Goal: Check status: Check status

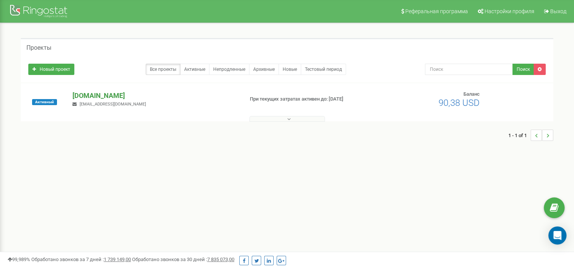
click at [103, 92] on div "Активный school.umidasamoienko.com finup@umidasamoienko.com При текущих затрата…" at bounding box center [287, 102] width 532 height 38
click at [103, 92] on p "[DOMAIN_NAME]" at bounding box center [154, 96] width 165 height 10
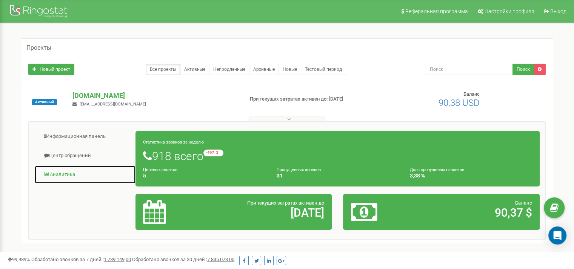
click at [69, 176] on link "Аналитика" at bounding box center [84, 175] width 101 height 18
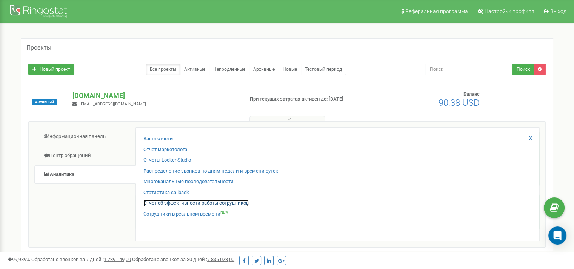
click at [167, 201] on link "Отчет об эффективности работы сотрудников" at bounding box center [195, 203] width 105 height 7
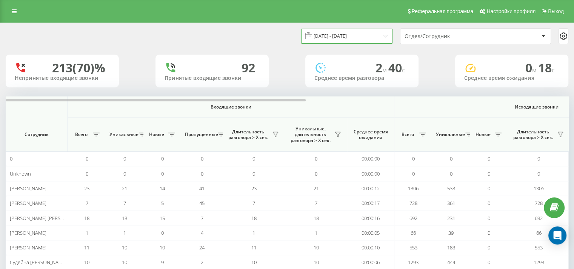
click at [339, 33] on input "19.08.2025 - 19.09.2025" at bounding box center [346, 36] width 91 height 15
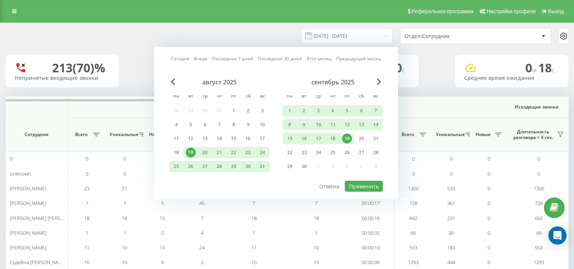
click at [348, 137] on div "19" at bounding box center [347, 139] width 10 height 10
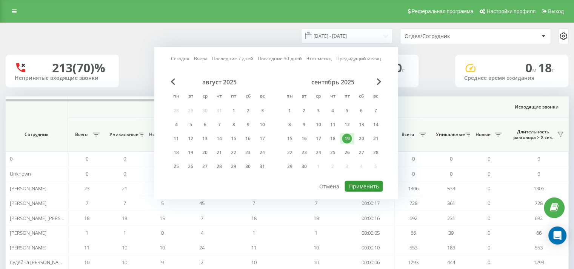
click at [361, 189] on button "Применить" at bounding box center [363, 186] width 38 height 11
type input "[DATE] - [DATE]"
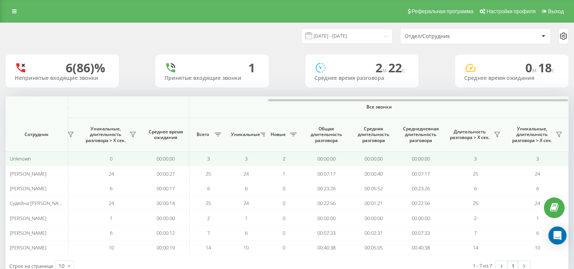
scroll to position [0, 490]
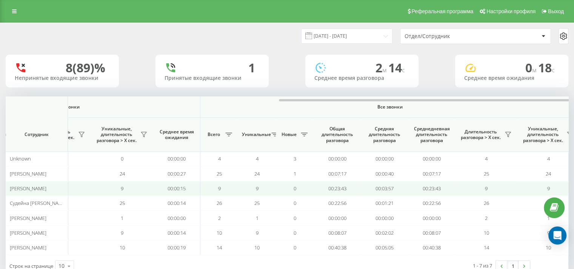
scroll to position [0, 490]
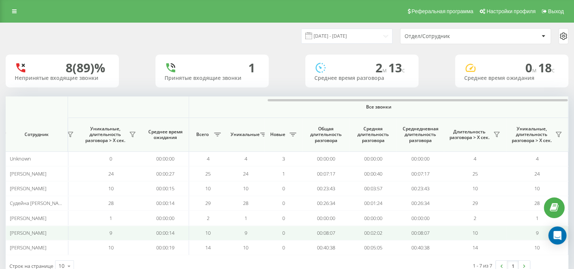
scroll to position [22, 0]
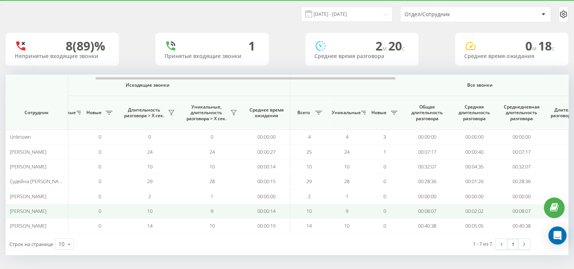
scroll to position [0, 490]
